Goal: Task Accomplishment & Management: Manage account settings

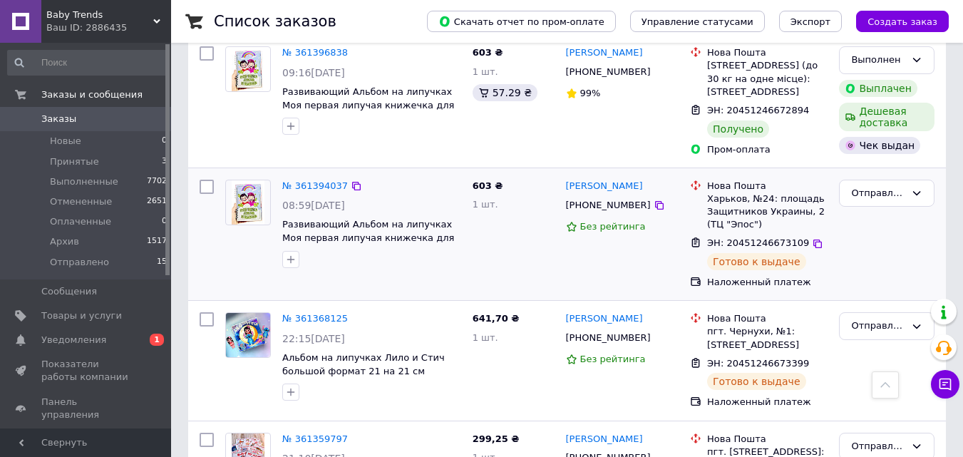
scroll to position [701, 0]
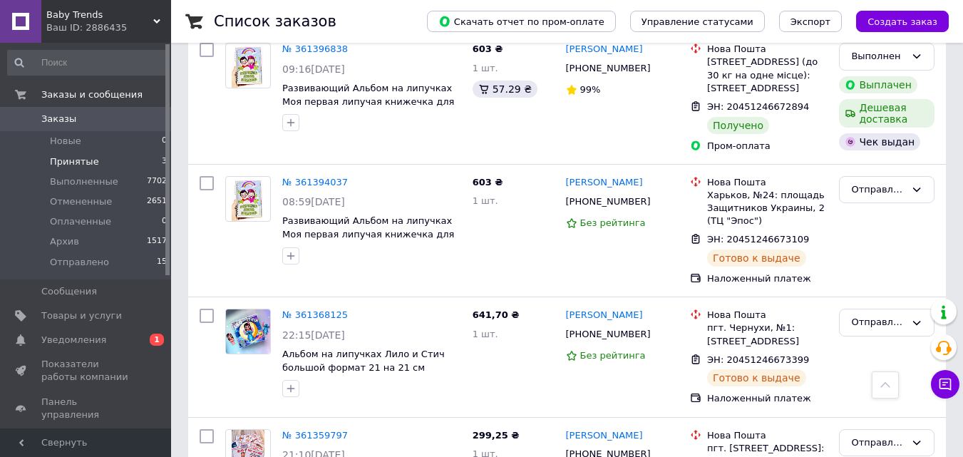
click at [81, 157] on span "Принятые" at bounding box center [74, 161] width 49 height 13
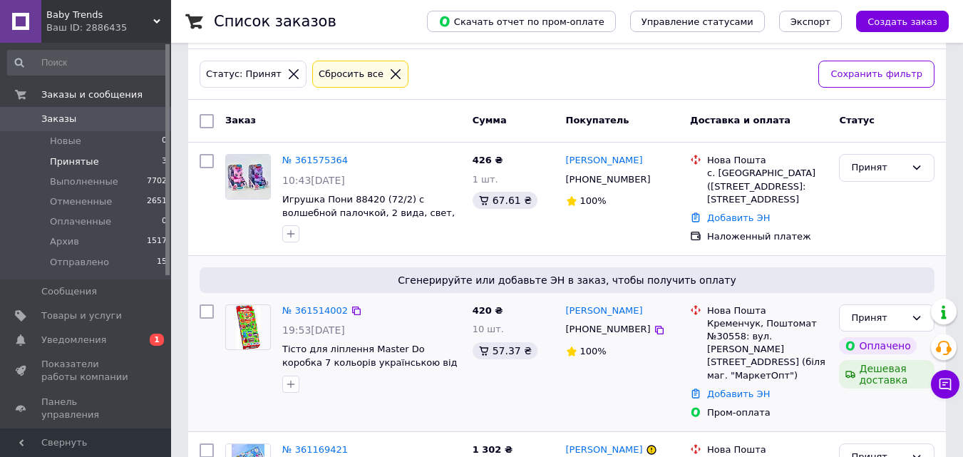
scroll to position [58, 0]
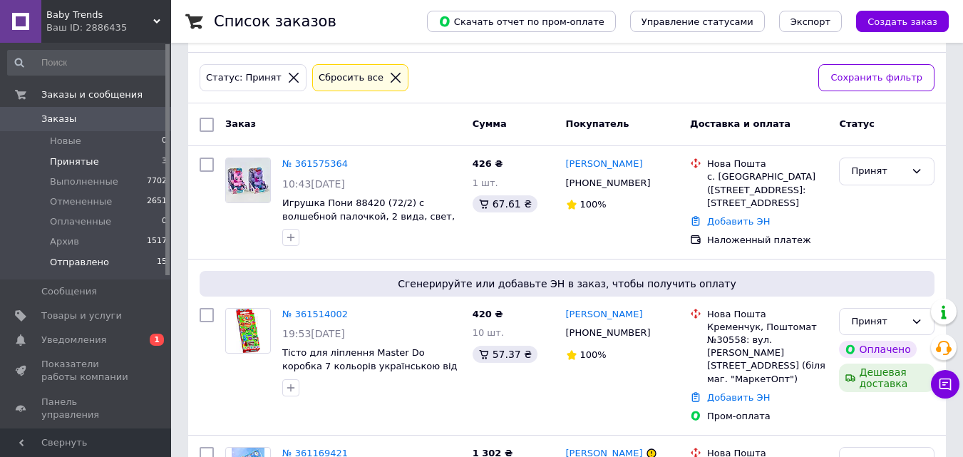
click at [67, 261] on span "Отправлено" at bounding box center [79, 262] width 59 height 13
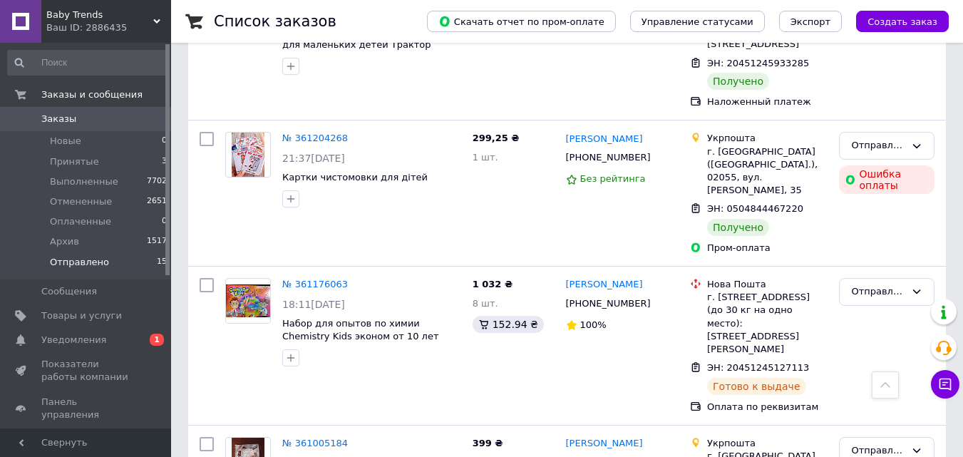
scroll to position [1330, 0]
click at [872, 98] on div "Произошла ошибка при обработке платежа" at bounding box center [845, 82] width 178 height 51
click at [909, 133] on div "Отправлено" at bounding box center [886, 147] width 95 height 28
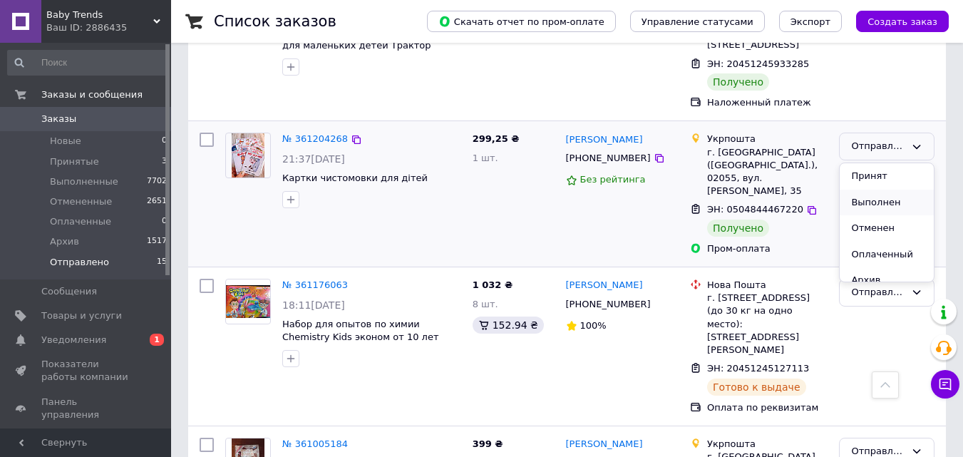
click at [860, 190] on li "Выполнен" at bounding box center [887, 203] width 94 height 26
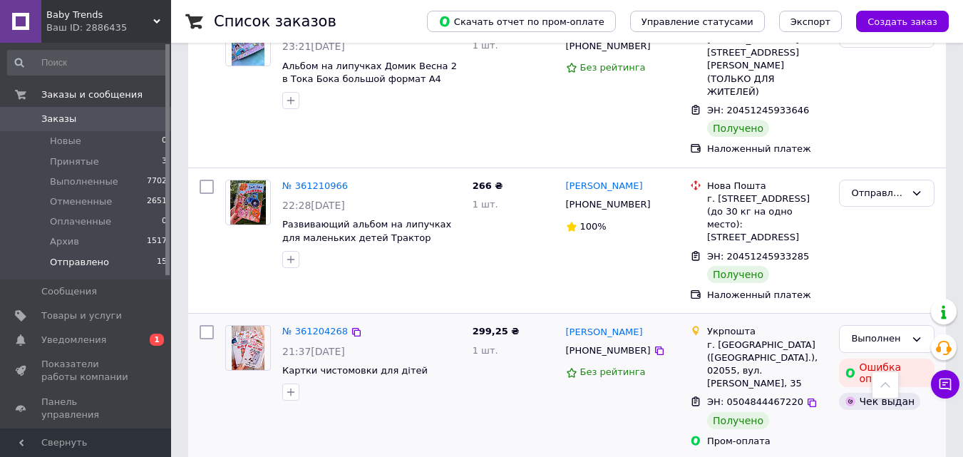
scroll to position [1137, 0]
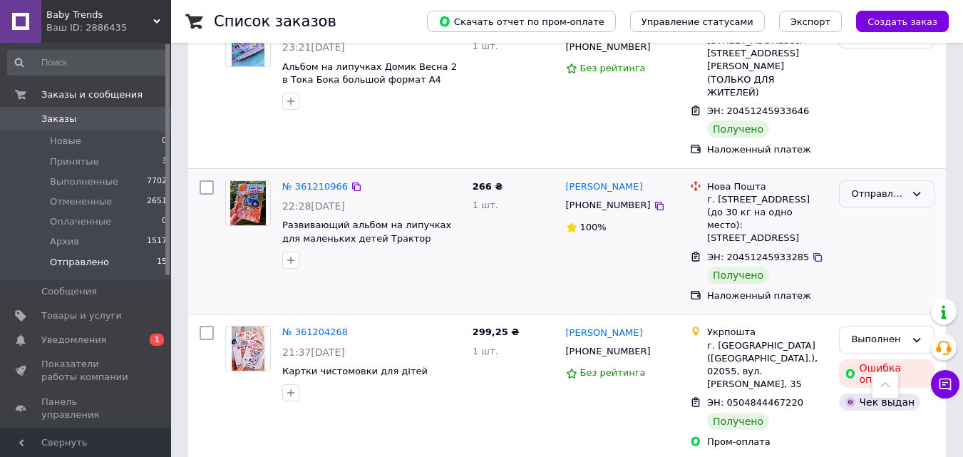
click at [880, 187] on div "Отправлено" at bounding box center [878, 194] width 54 height 15
click at [868, 237] on li "Выполнен" at bounding box center [887, 250] width 94 height 26
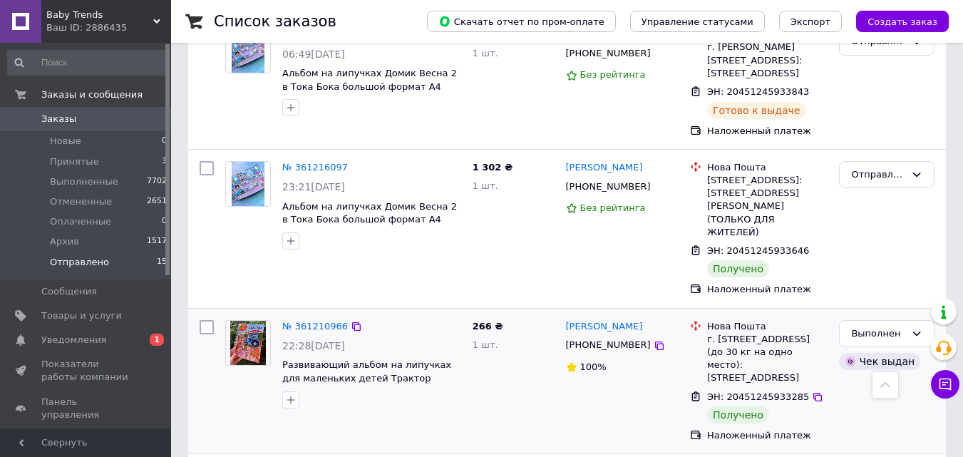
scroll to position [961, 0]
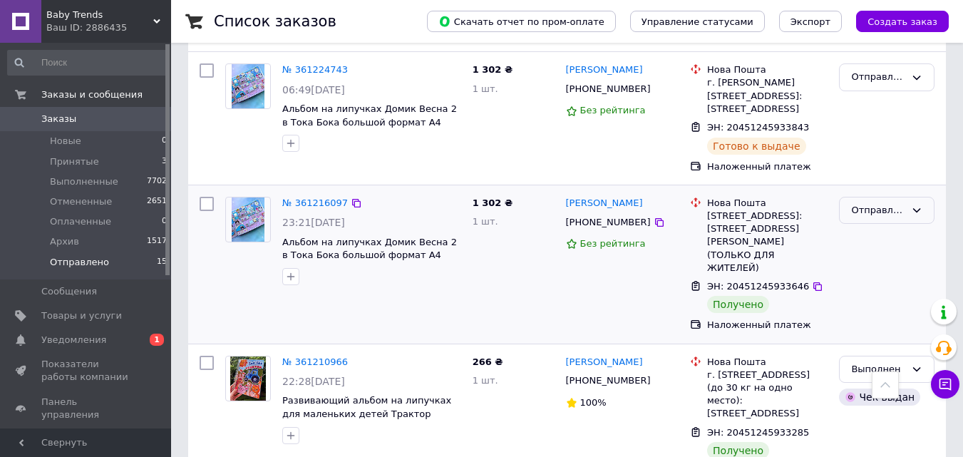
click at [861, 203] on div "Отправлено" at bounding box center [878, 210] width 54 height 15
click at [874, 253] on li "Выполнен" at bounding box center [887, 266] width 94 height 26
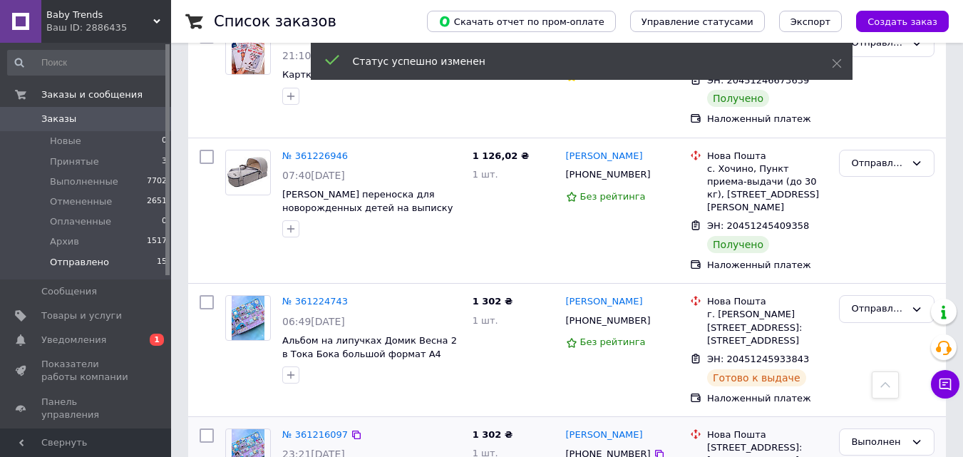
scroll to position [697, 0]
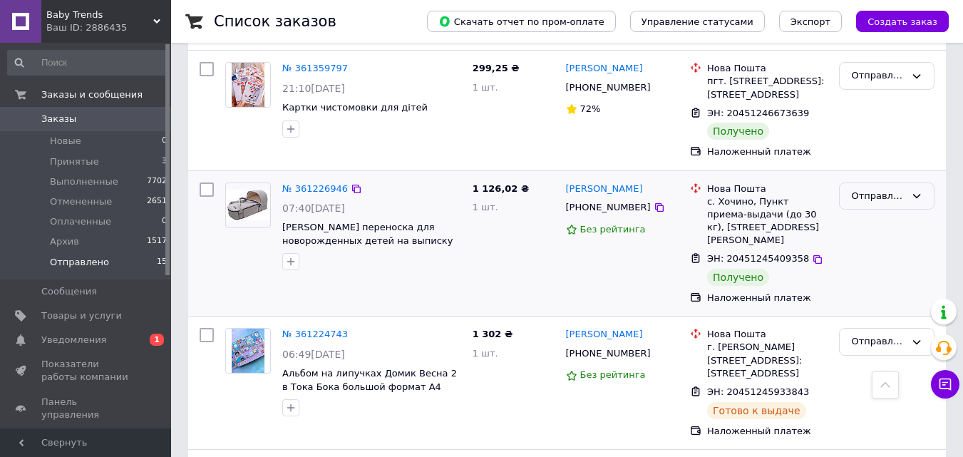
click at [871, 182] on div "Отправлено" at bounding box center [886, 196] width 95 height 28
click at [849, 239] on li "Выполнен" at bounding box center [887, 252] width 94 height 26
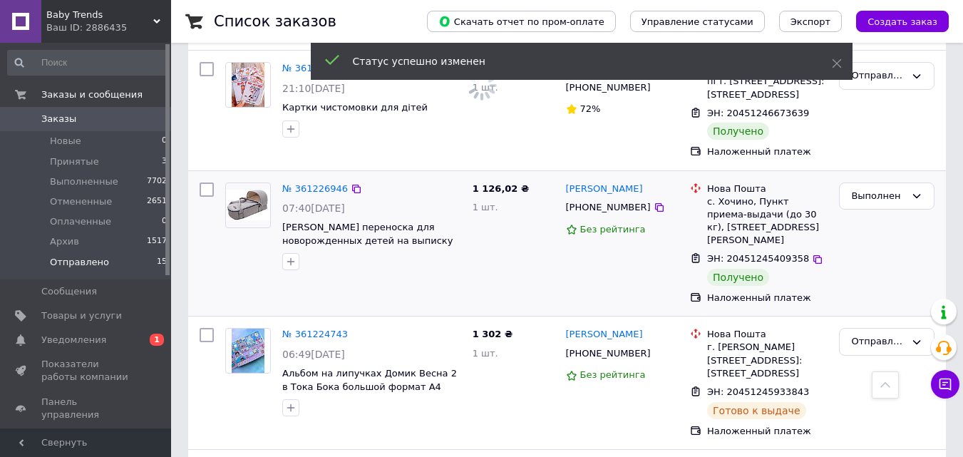
scroll to position [574, 0]
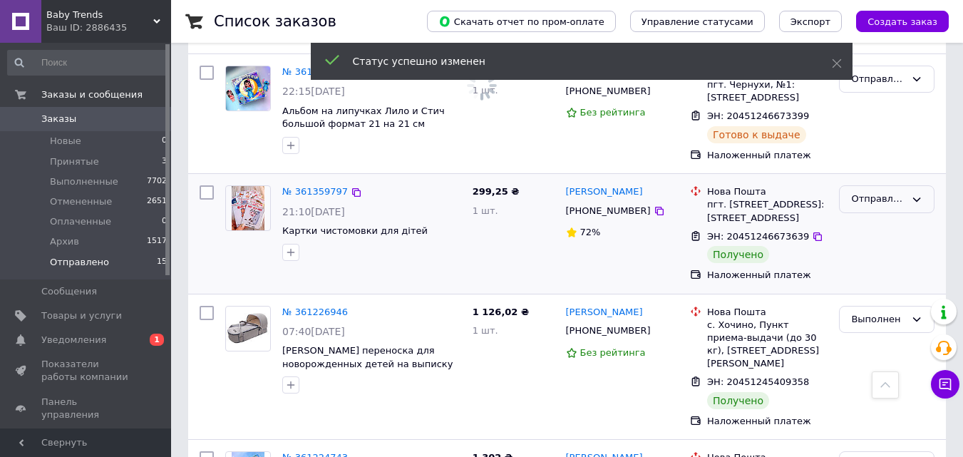
click at [853, 192] on div "Отправлено" at bounding box center [878, 199] width 54 height 15
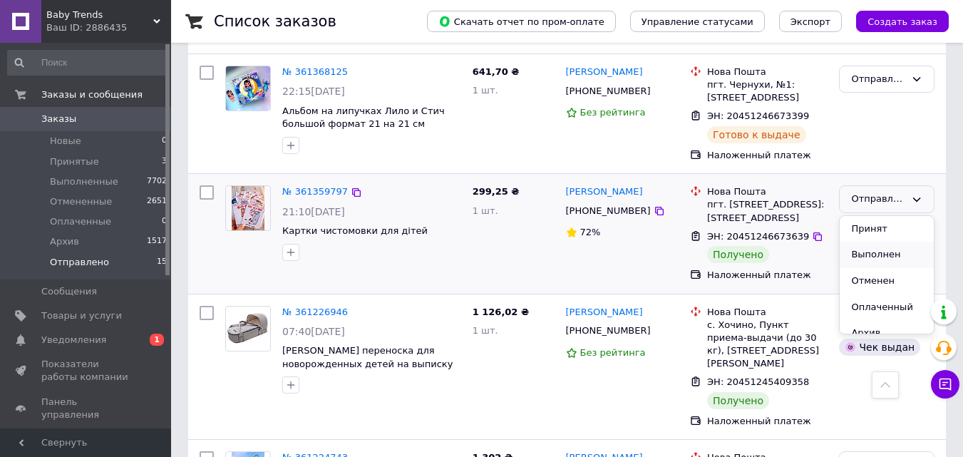
click at [879, 242] on li "Выполнен" at bounding box center [887, 255] width 94 height 26
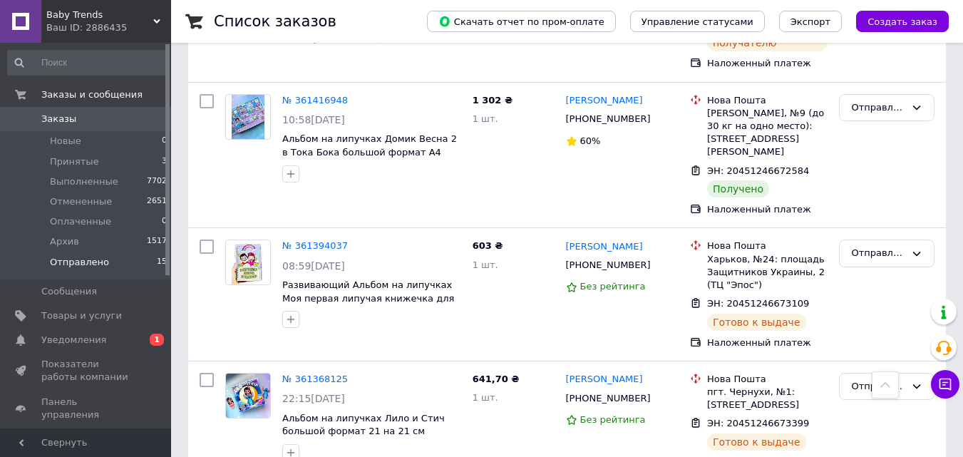
scroll to position [266, 0]
click at [869, 95] on div "Отправлено" at bounding box center [886, 109] width 95 height 28
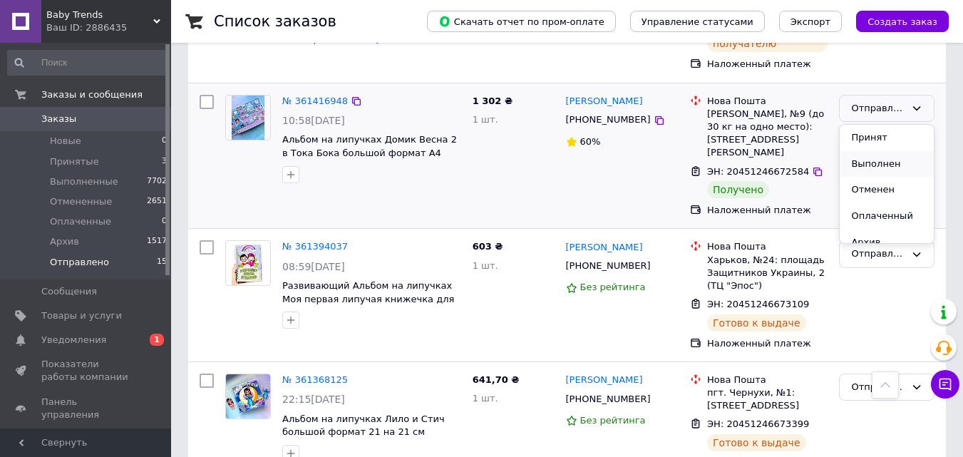
click at [893, 151] on li "Выполнен" at bounding box center [887, 164] width 94 height 26
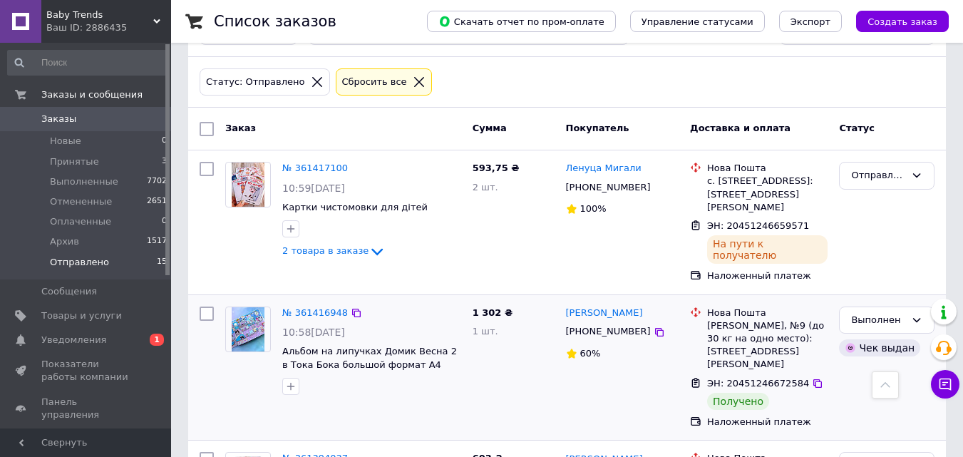
scroll to position [0, 0]
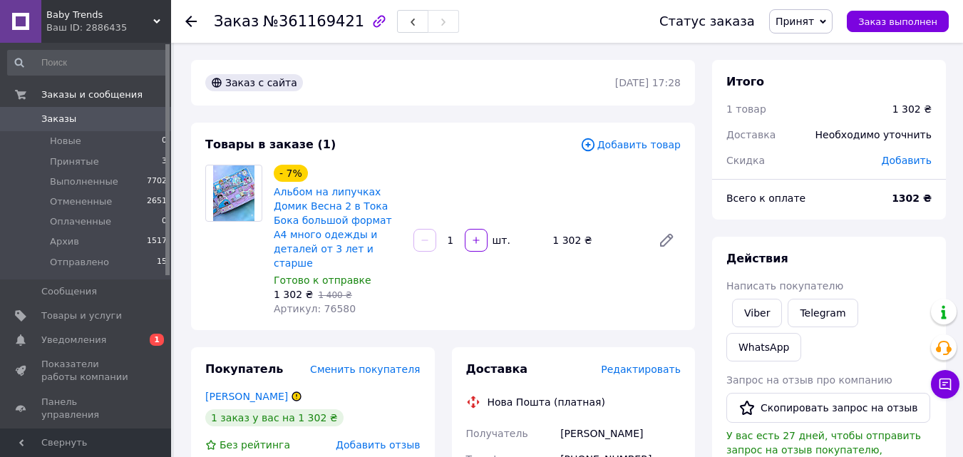
click at [653, 363] on span "Редактировать" at bounding box center [641, 368] width 80 height 11
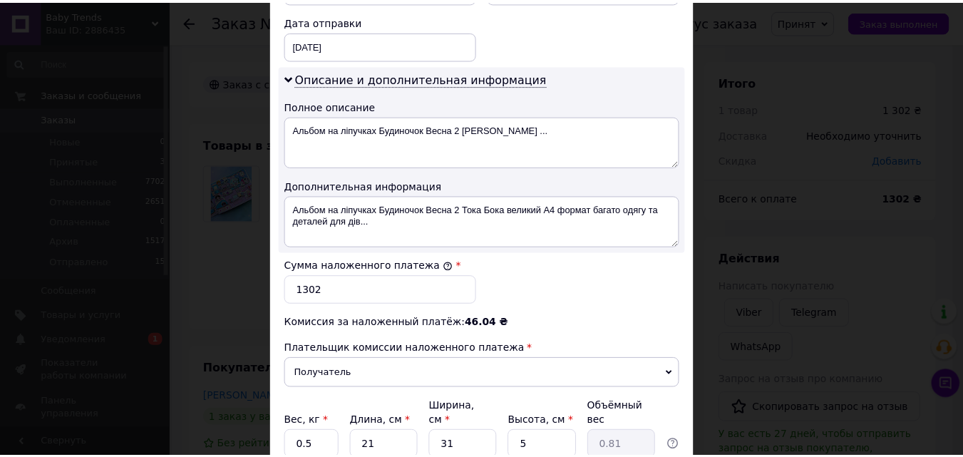
scroll to position [790, 0]
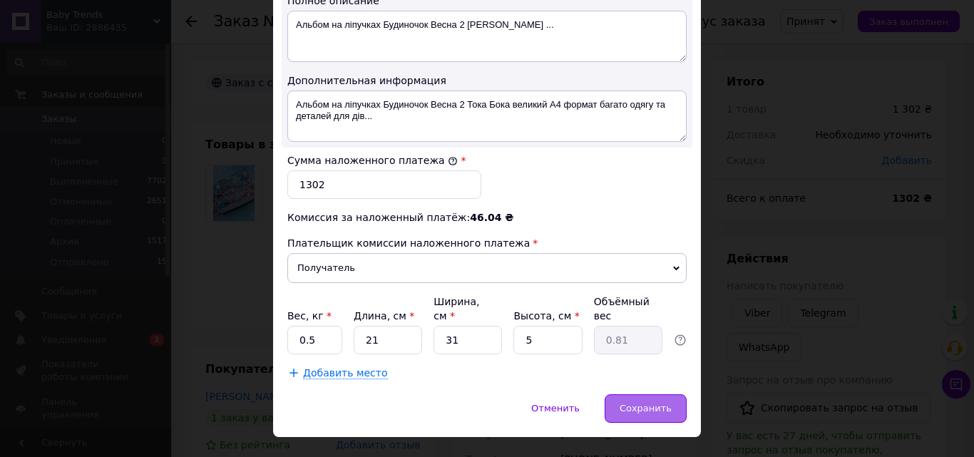
click at [644, 394] on div "Сохранить" at bounding box center [645, 408] width 82 height 29
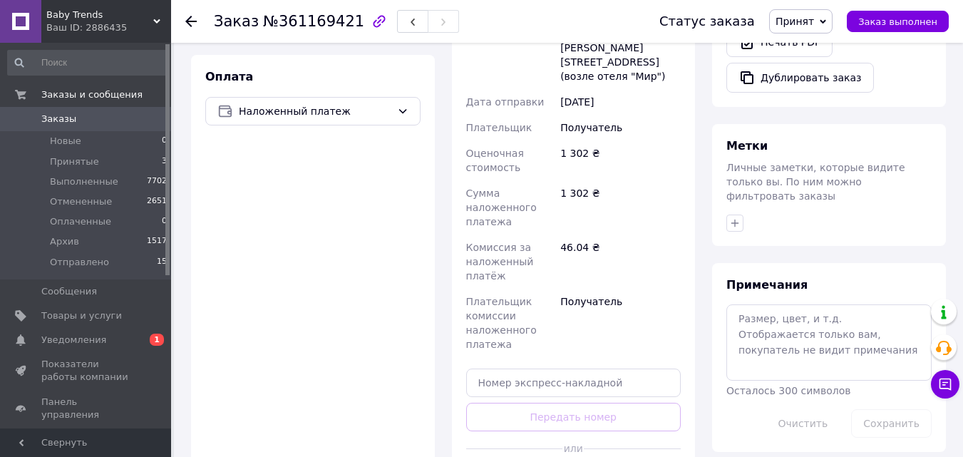
scroll to position [509, 0]
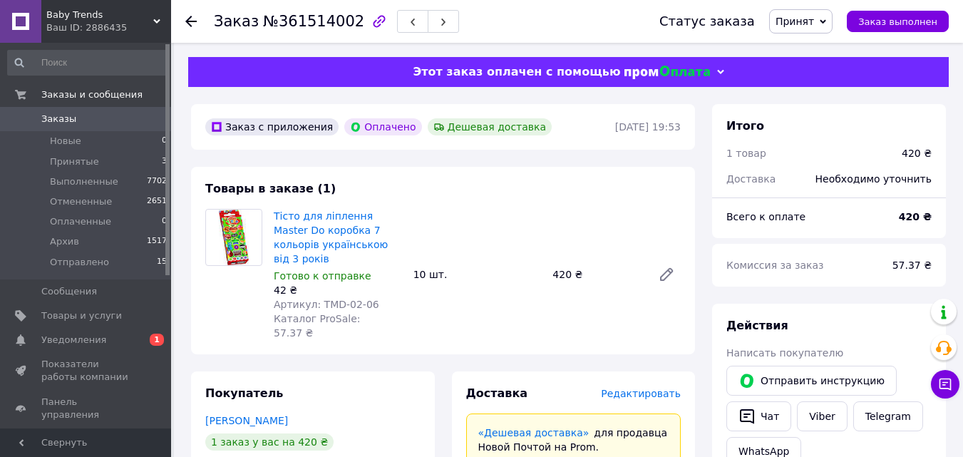
scroll to position [157, 0]
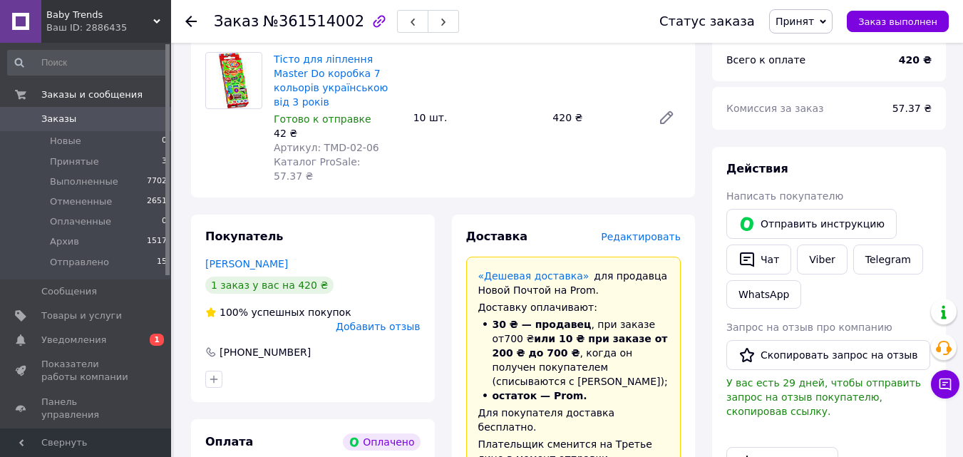
click at [638, 231] on span "Редактировать" at bounding box center [641, 236] width 80 height 11
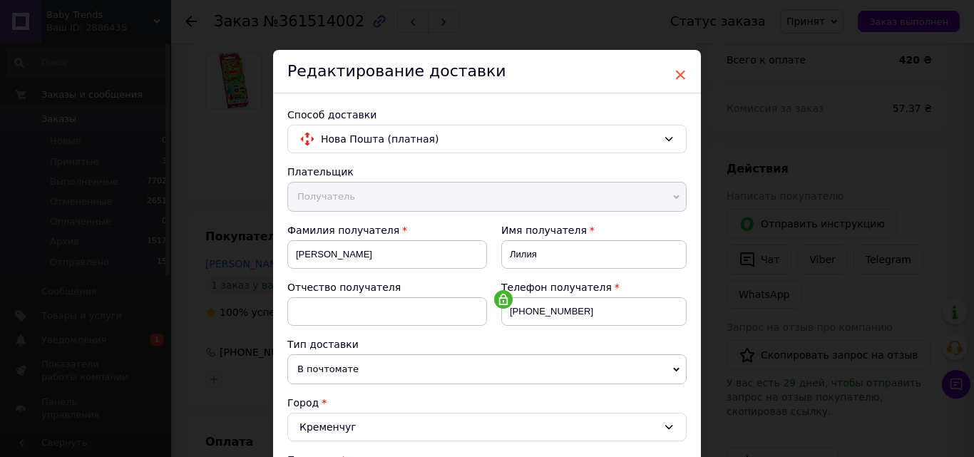
click at [675, 78] on span "×" at bounding box center [679, 75] width 13 height 24
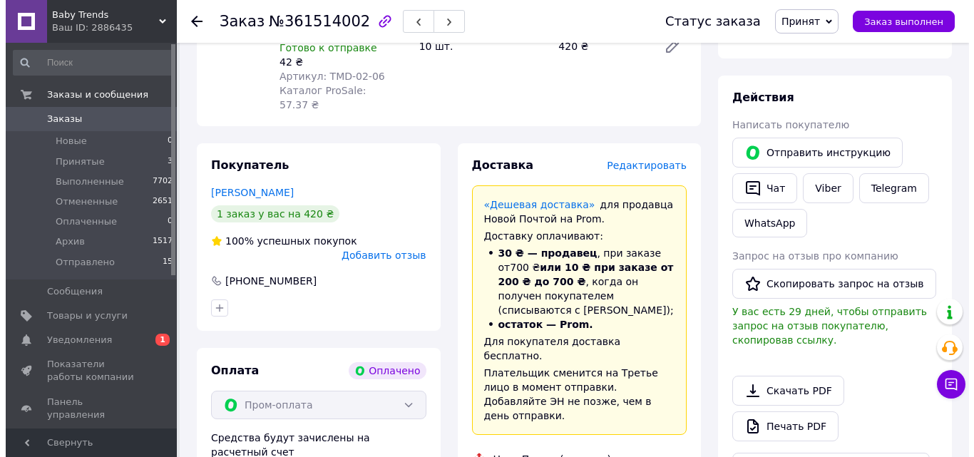
scroll to position [240, 0]
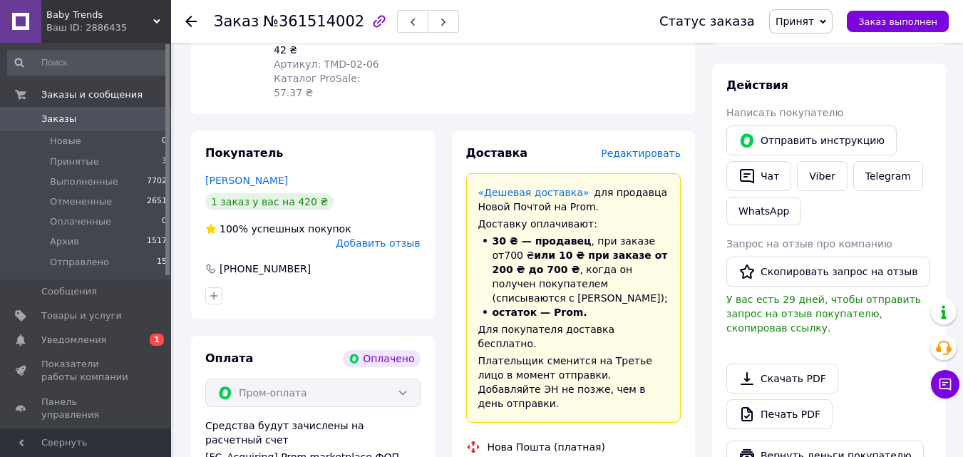
click at [651, 148] on span "Редактировать" at bounding box center [641, 153] width 80 height 11
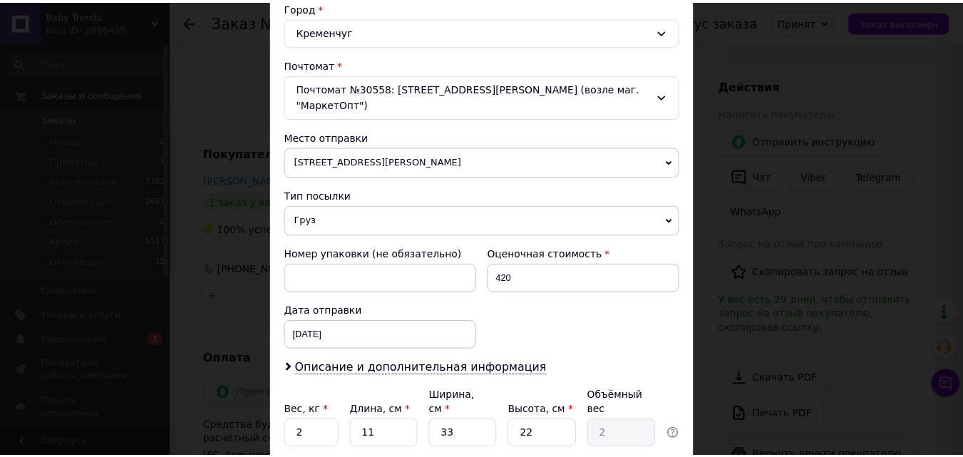
scroll to position [490, 0]
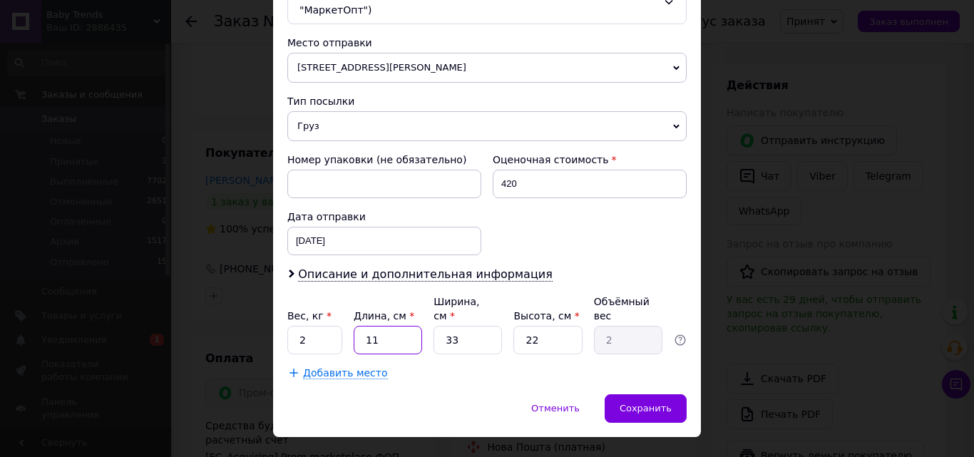
click at [371, 326] on input "11" at bounding box center [387, 340] width 68 height 29
type input "25"
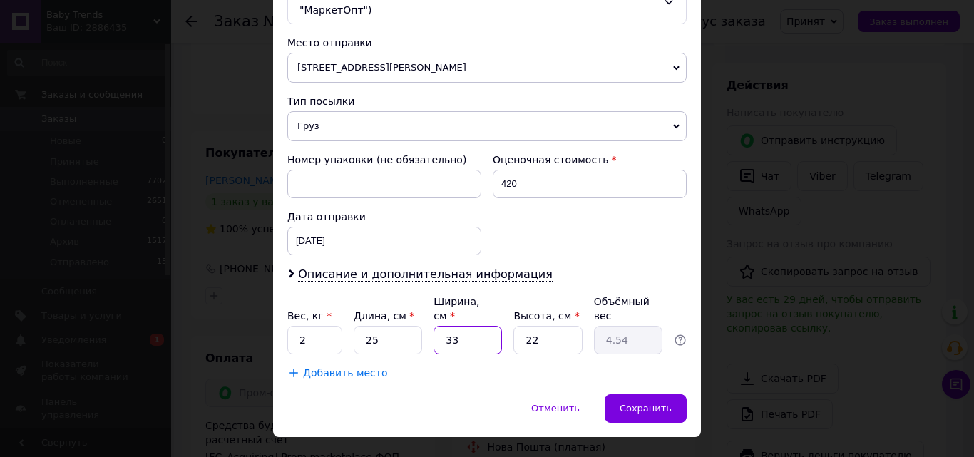
type input "4.54"
type input "2"
type input "0.28"
type input "25"
type input "3.44"
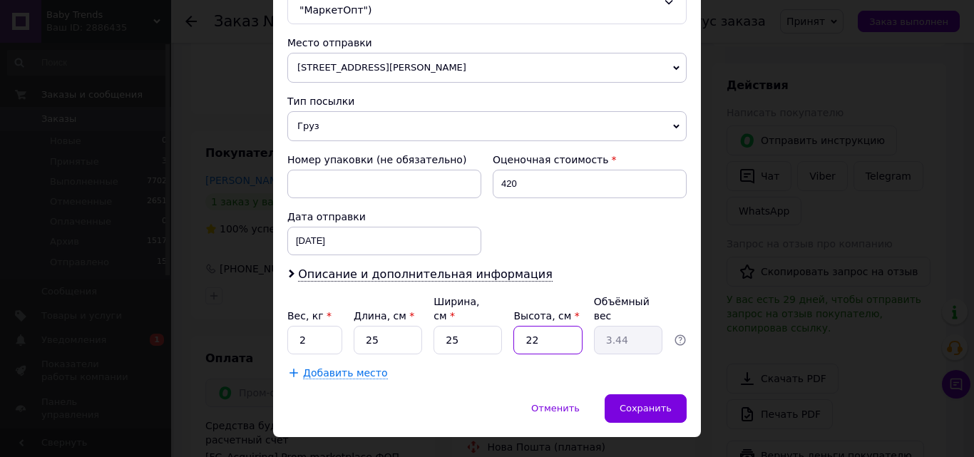
type input "1"
type input "0.16"
type input "11"
type input "1.72"
type input "11"
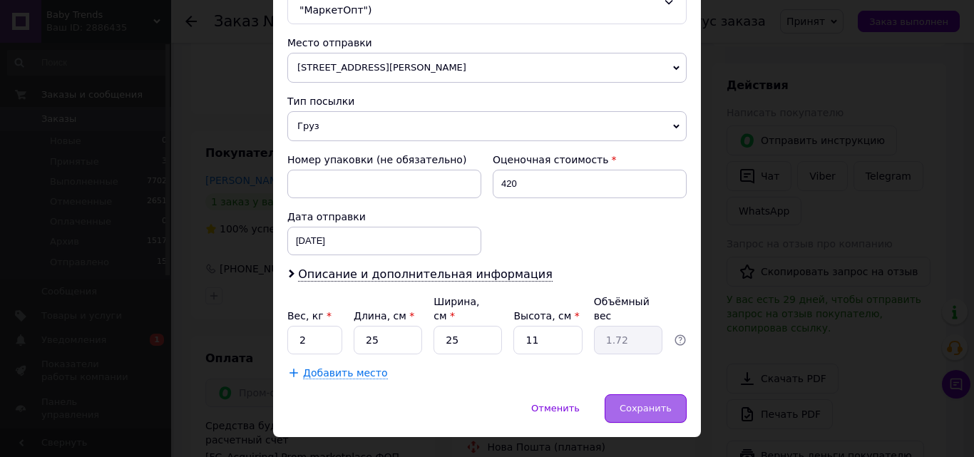
click at [639, 403] on span "Сохранить" at bounding box center [645, 408] width 52 height 11
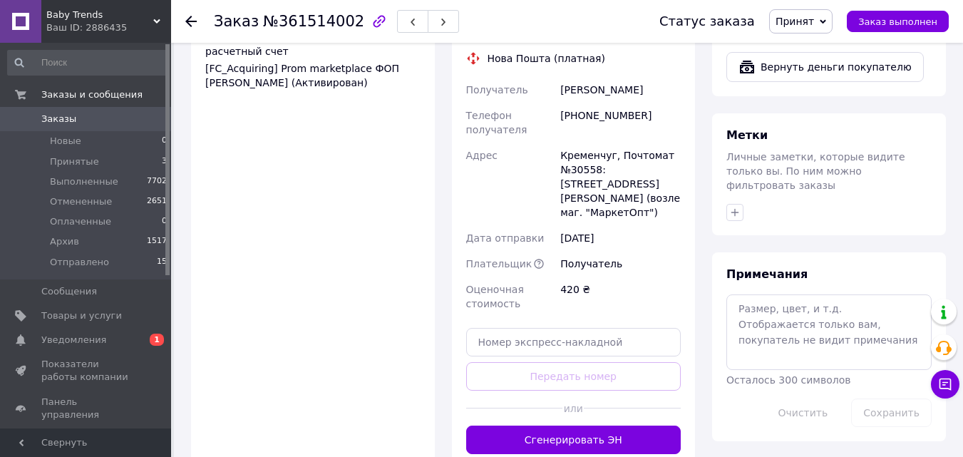
scroll to position [629, 0]
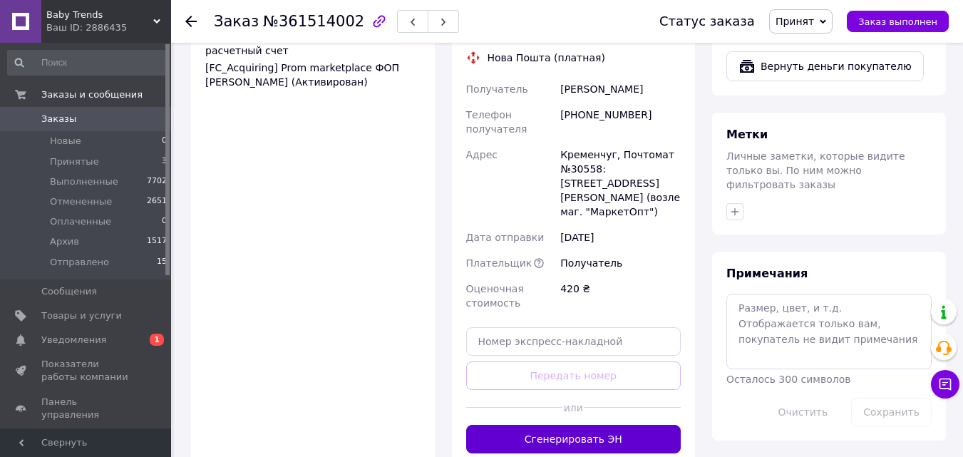
click at [574, 425] on button "Сгенерировать ЭН" at bounding box center [573, 439] width 215 height 29
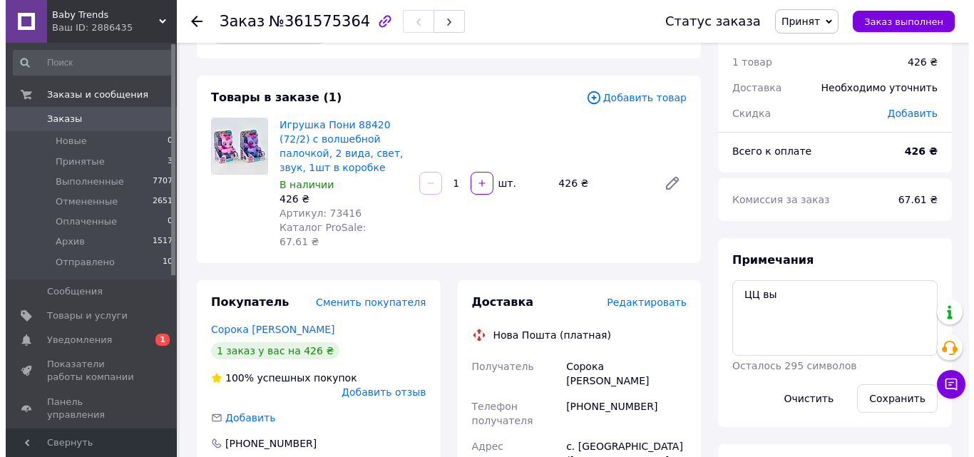
scroll to position [46, 0]
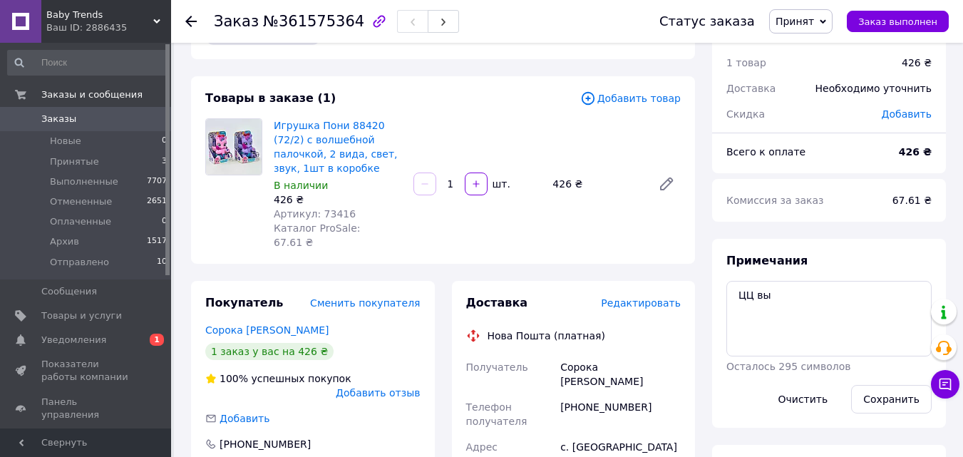
click at [649, 297] on span "Редактировать" at bounding box center [641, 302] width 80 height 11
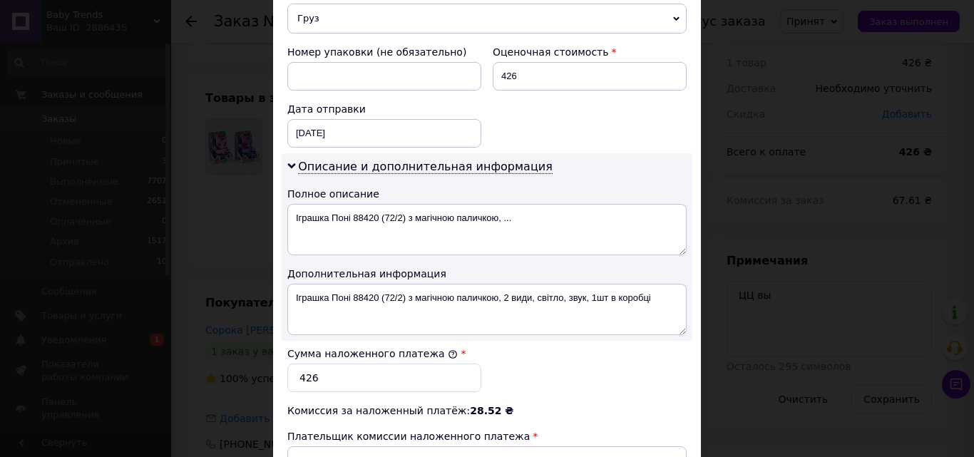
scroll to position [555, 0]
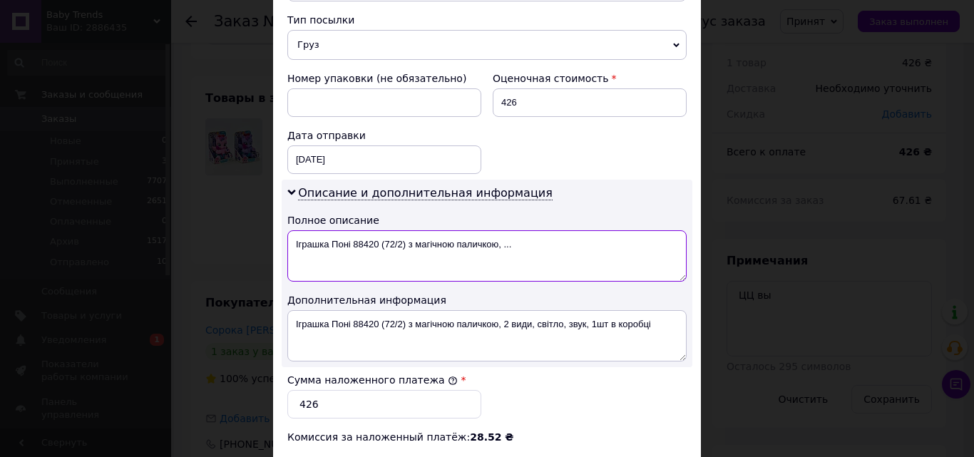
drag, startPoint x: 350, startPoint y: 244, endPoint x: 564, endPoint y: 202, distance: 217.9
click at [564, 202] on div "Описание и дополнительная информация Полное описание Іграшка Поні 88420 (72/2) …" at bounding box center [487, 273] width 410 height 187
type textarea "Іграшка Поні"
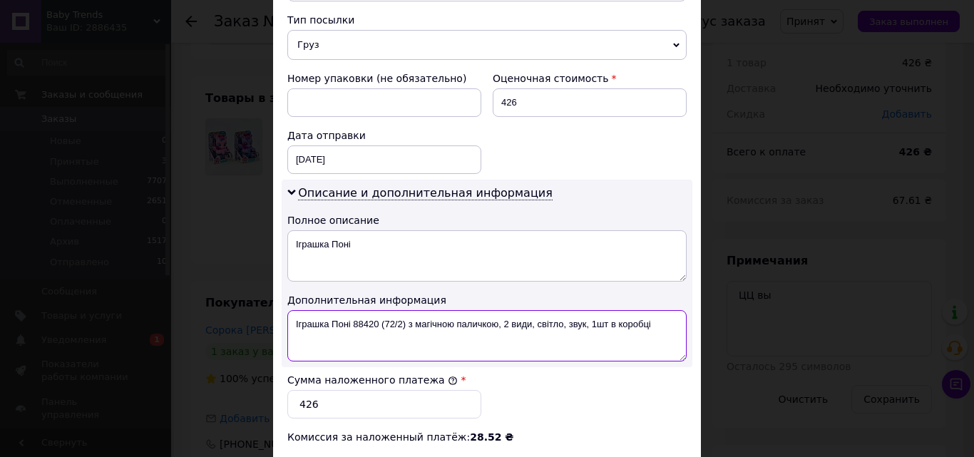
drag, startPoint x: 352, startPoint y: 320, endPoint x: 655, endPoint y: 326, distance: 303.0
click at [655, 326] on textarea "Іграшка Поні 88420 (72/2) з магічною паличкою, 2 види, світло, звук, 1шт в коро…" at bounding box center [486, 335] width 399 height 51
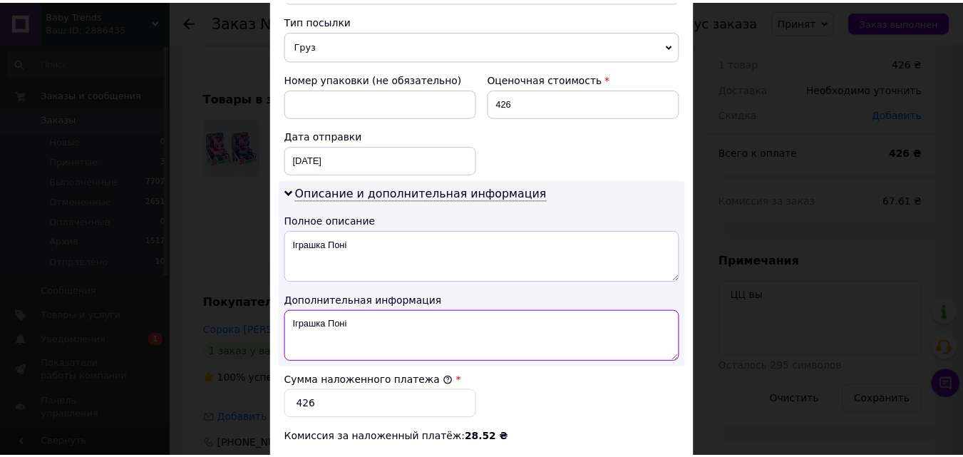
scroll to position [790, 0]
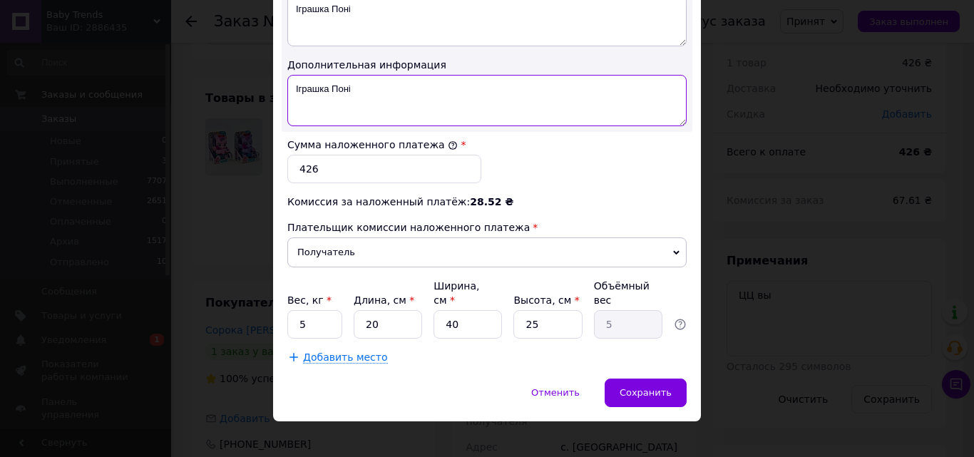
type textarea "Іграшка Поні"
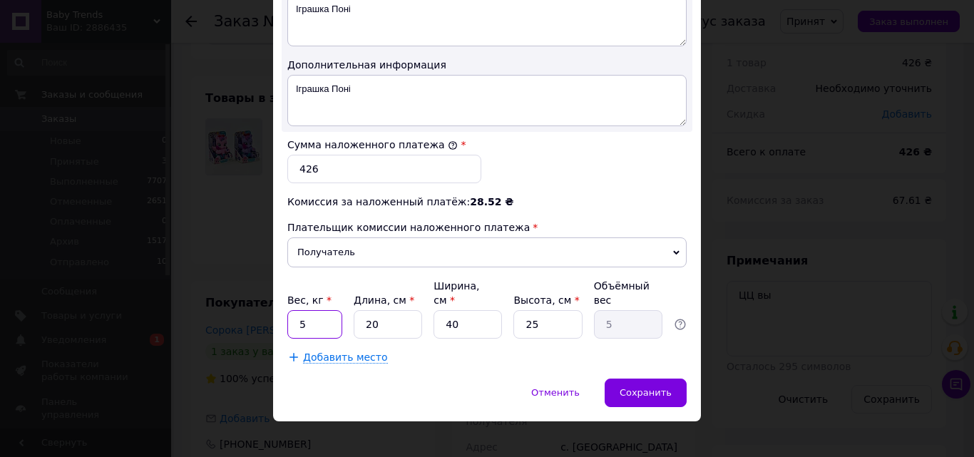
click at [311, 313] on input "5" at bounding box center [314, 324] width 55 height 29
type input "2"
type input "0.5"
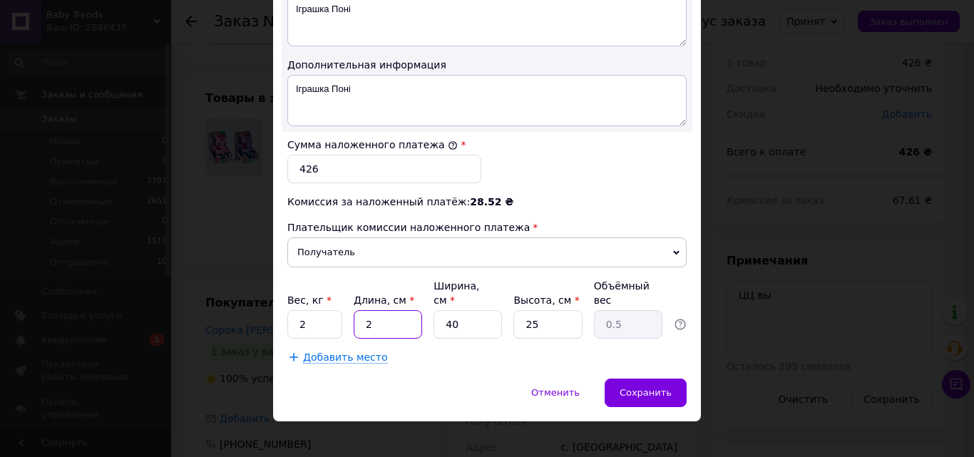
type input "20"
type input "5"
type input "2"
type input "0.25"
type input "20"
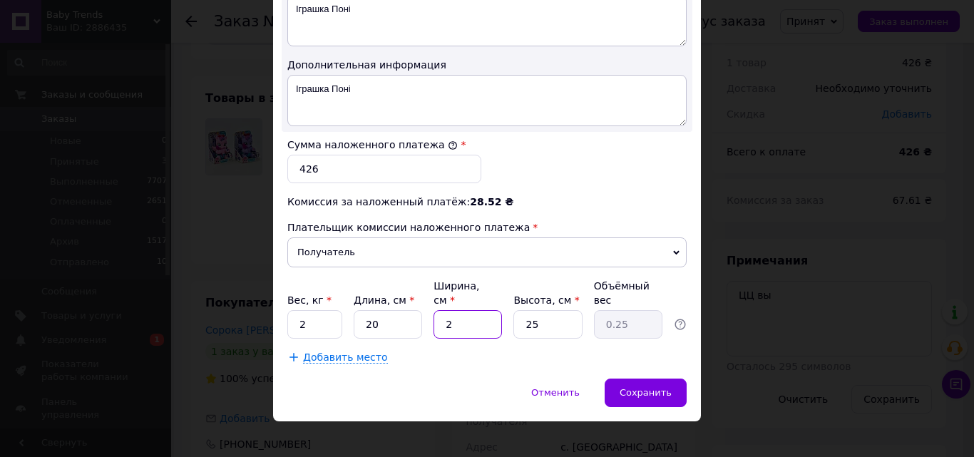
type input "2.5"
type input "20"
type input "2"
type input "0.2"
type input "20"
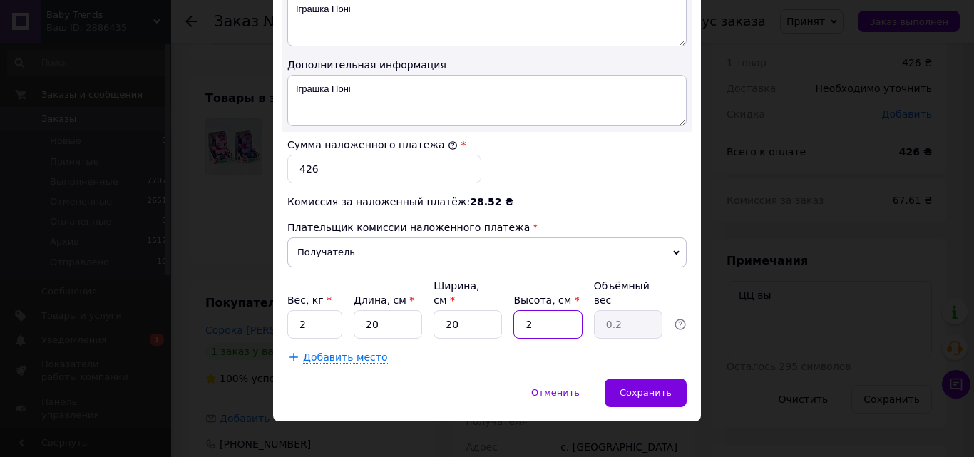
type input "2"
type input "20"
click at [619, 378] on div "Сохранить" at bounding box center [645, 392] width 82 height 29
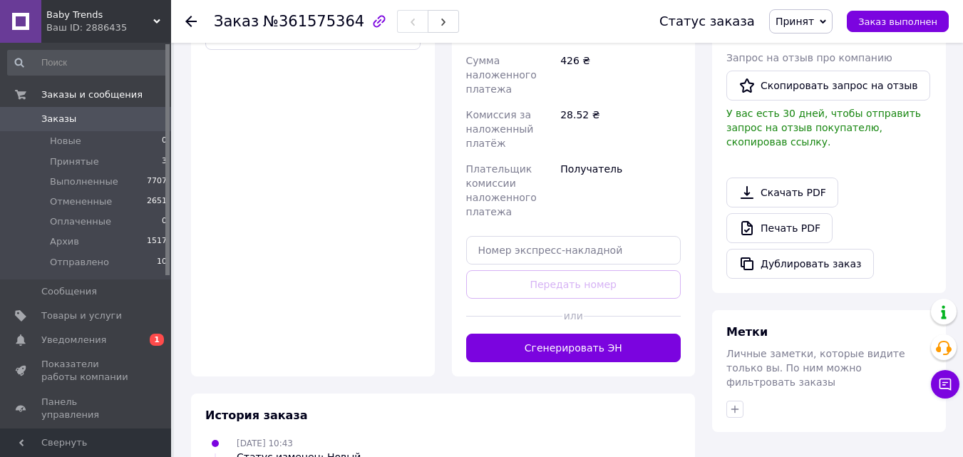
scroll to position [583, 0]
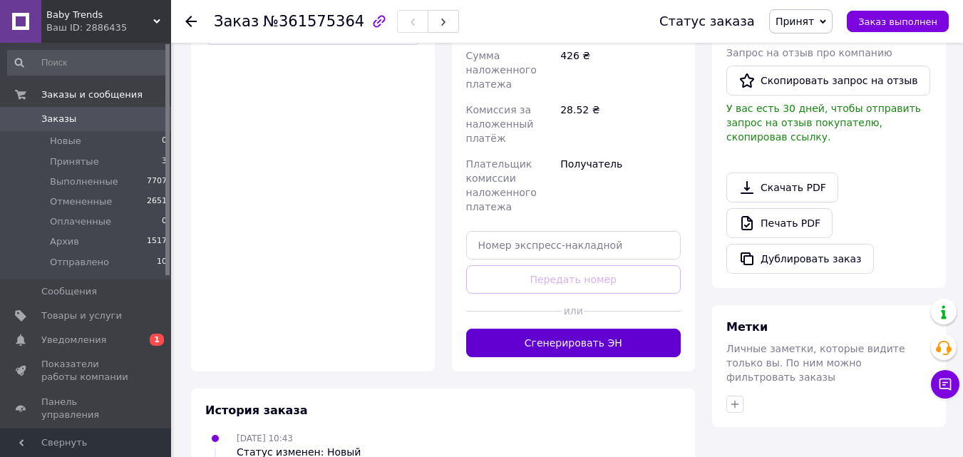
click at [564, 329] on button "Сгенерировать ЭН" at bounding box center [573, 343] width 215 height 29
